Goal: Find specific page/section: Find specific page/section

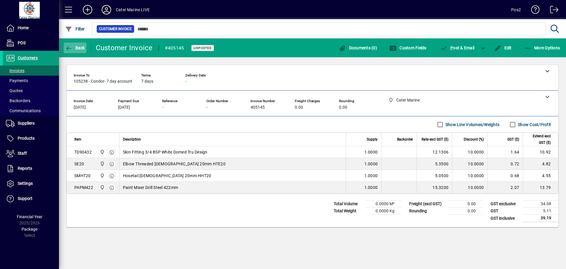
click at [70, 49] on icon "button" at bounding box center [68, 48] width 7 height 6
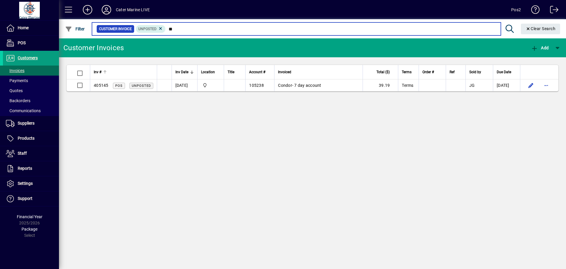
type input "*"
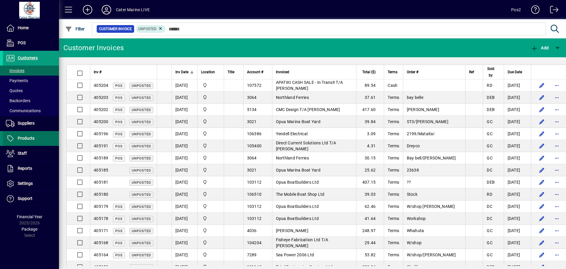
click at [32, 137] on span "Products" at bounding box center [26, 138] width 17 height 5
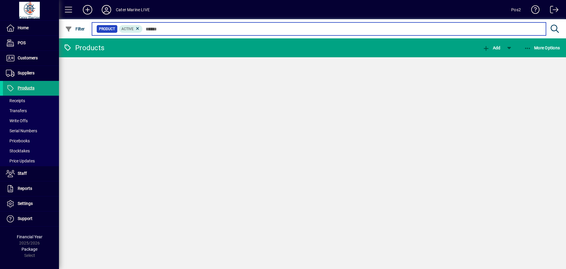
click at [181, 27] on input "text" at bounding box center [342, 29] width 399 height 8
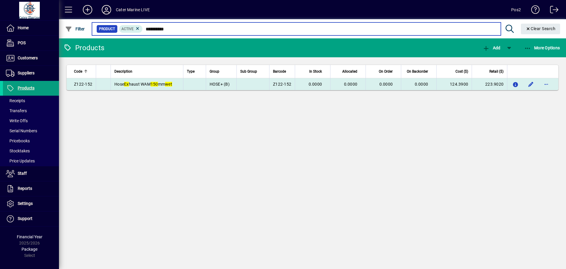
type input "**********"
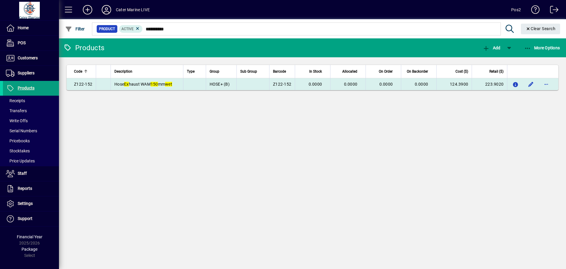
click at [179, 83] on td "Hose Ex haust WAM 150 mm wet" at bounding box center [147, 84] width 73 height 12
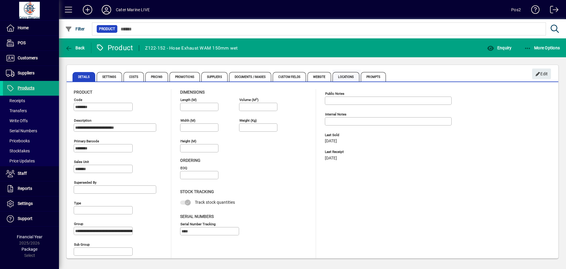
click at [350, 78] on span "Locations" at bounding box center [346, 76] width 27 height 9
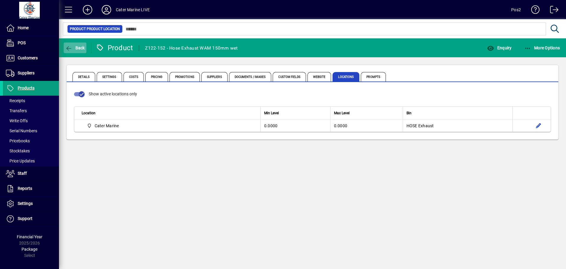
click at [78, 50] on span "Back" at bounding box center [75, 47] width 20 height 5
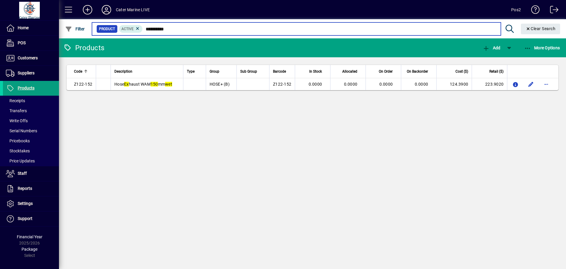
click at [153, 29] on input "**********" at bounding box center [319, 29] width 353 height 8
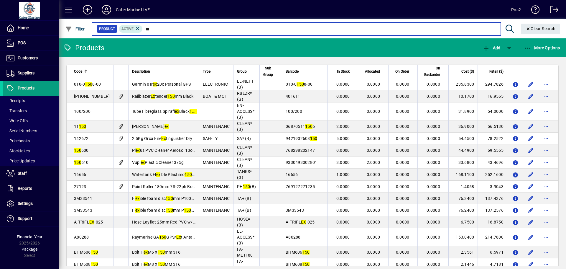
type input "*"
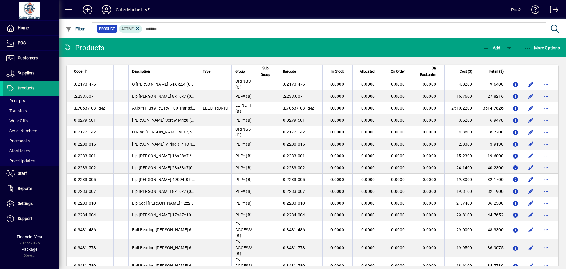
click at [392, 49] on mat-toolbar-row "Products Add More Options" at bounding box center [312, 47] width 507 height 19
